Goal: Task Accomplishment & Management: Manage account settings

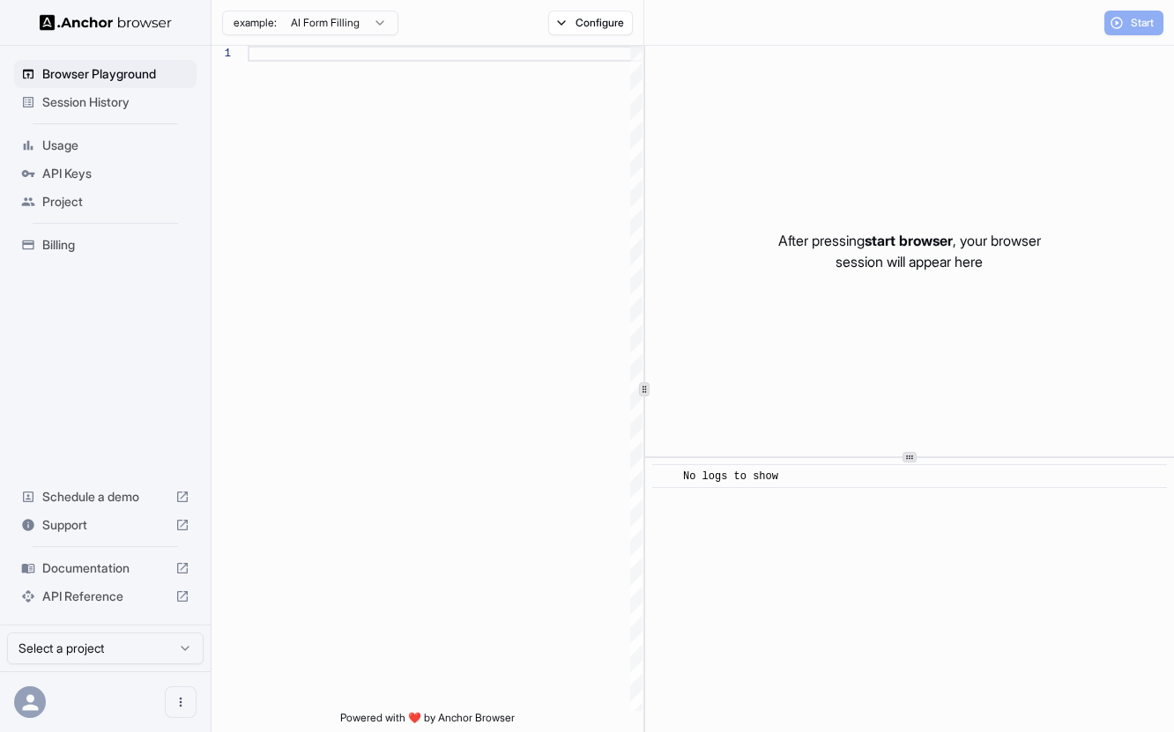
scroll to position [143, 0]
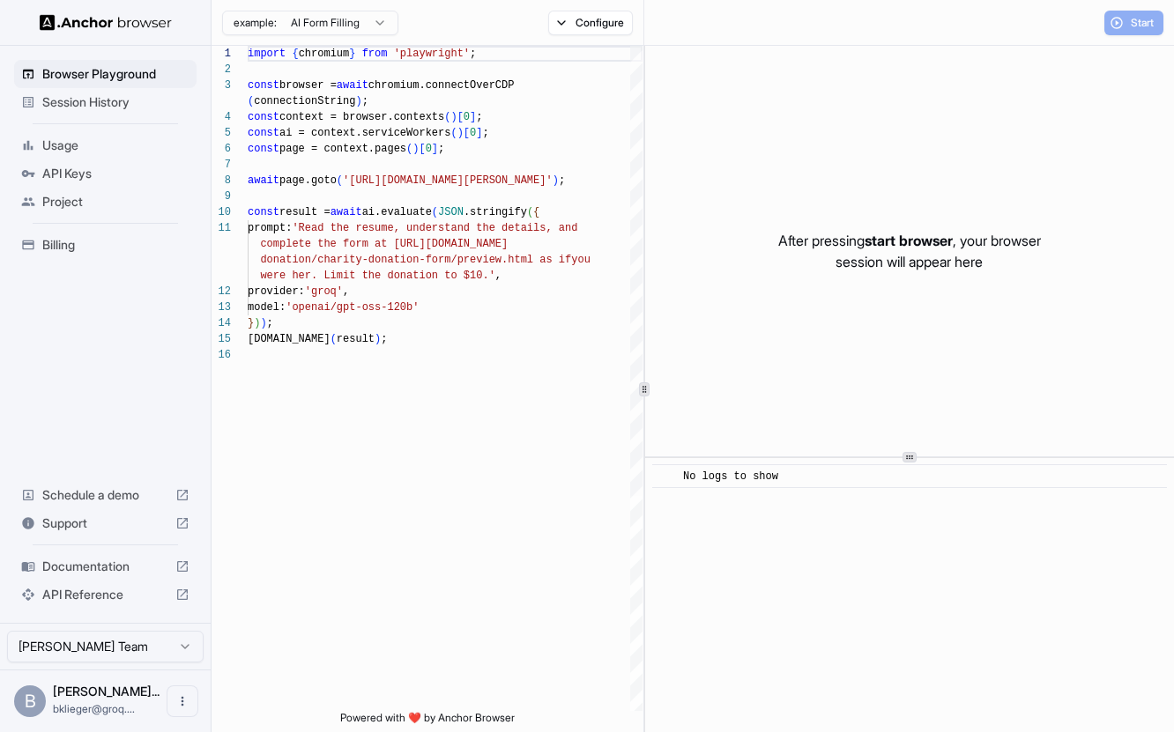
click at [107, 95] on span "Session History" at bounding box center [115, 102] width 147 height 18
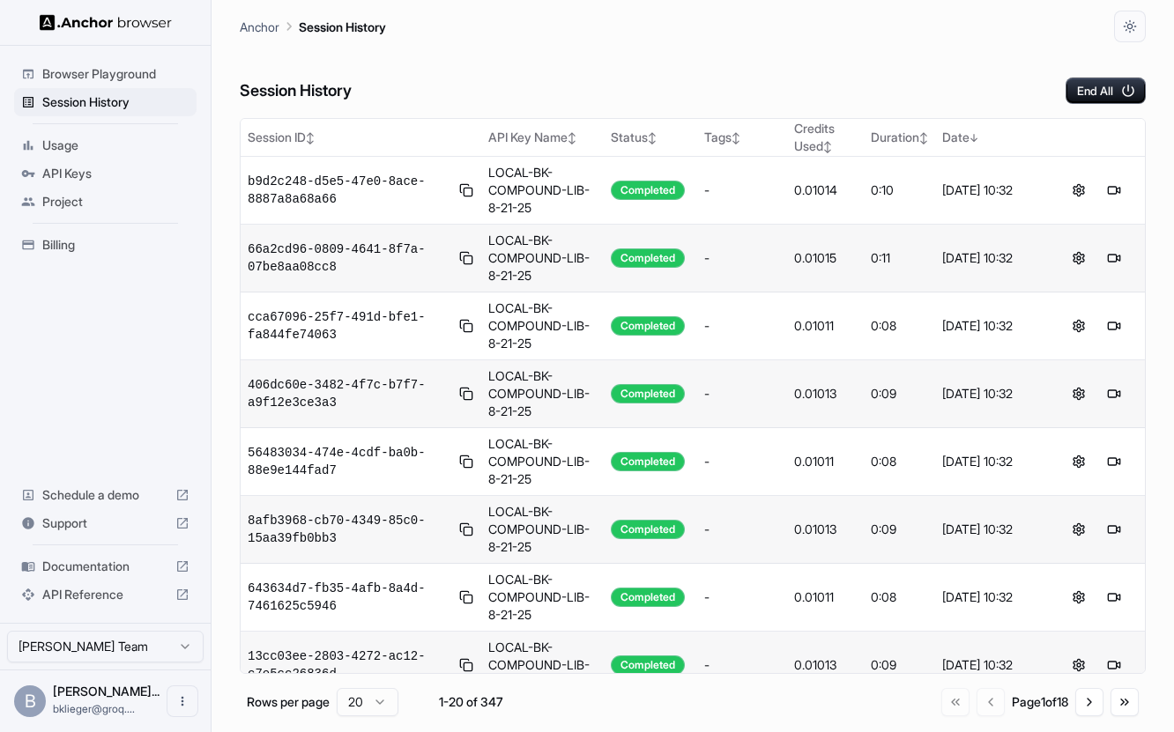
click at [69, 243] on span "Billing" at bounding box center [115, 245] width 147 height 18
